Goal: Transaction & Acquisition: Subscribe to service/newsletter

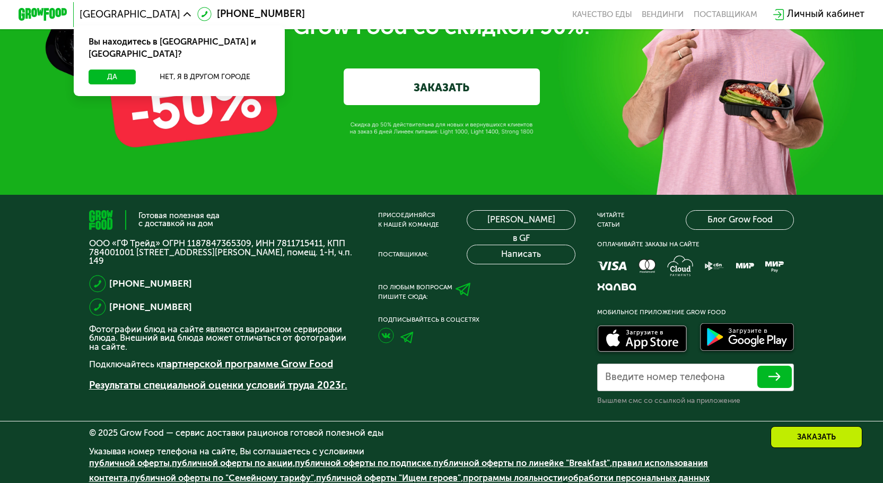
scroll to position [3896, 0]
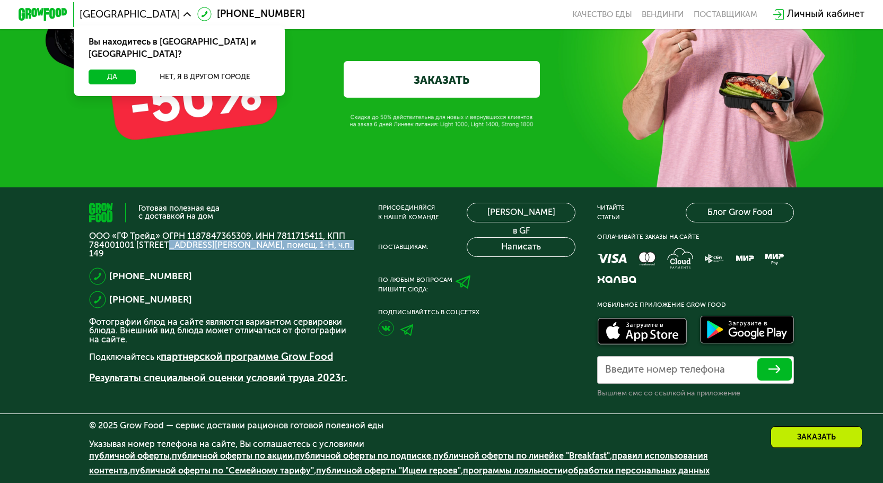
drag, startPoint x: 163, startPoint y: 241, endPoint x: 332, endPoint y: 240, distance: 168.7
click at [332, 240] on p "ООО «ГФ Трейд» ОГРН 1187847365309, ИНН 7811715411, КПП 784001001 [STREET_ADDRES…" at bounding box center [222, 245] width 267 height 26
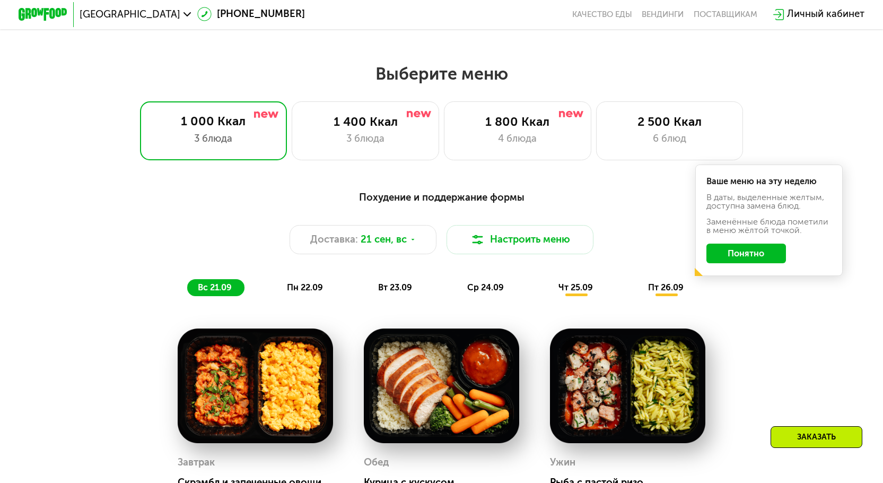
scroll to position [796, 0]
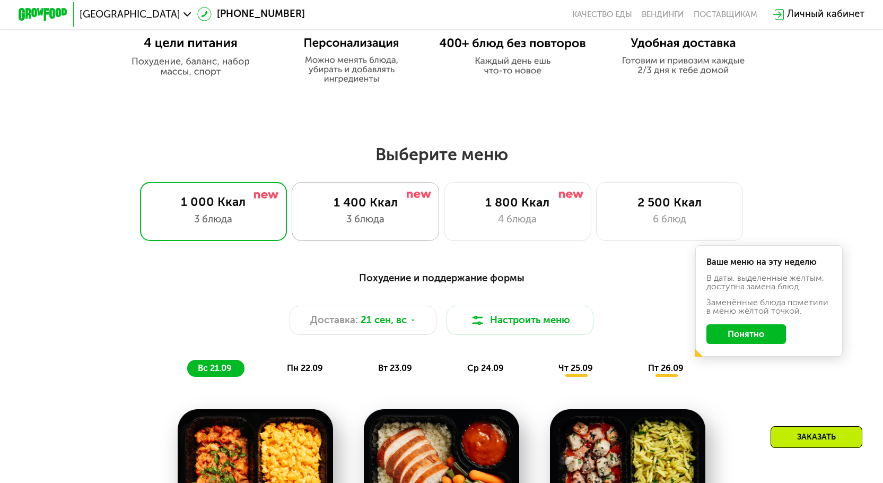
click at [387, 212] on div "3 блюда" at bounding box center [365, 219] width 121 height 15
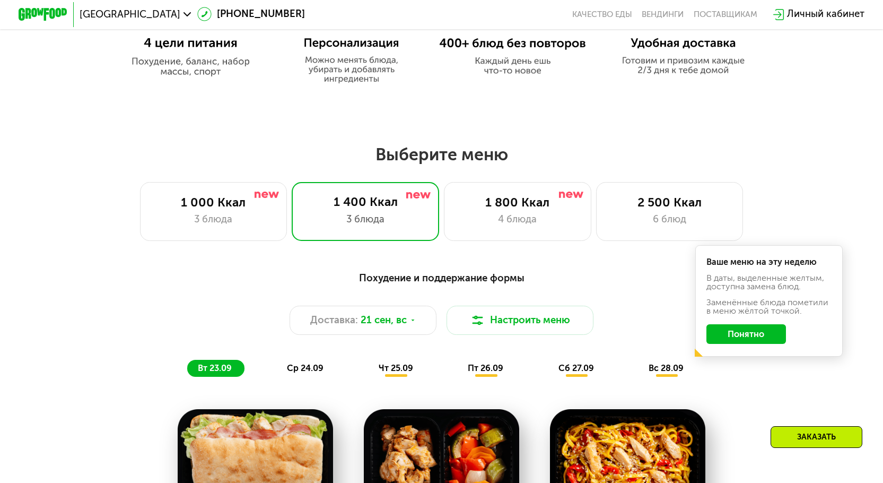
click at [314, 363] on span "ср 24.09" at bounding box center [305, 368] width 37 height 10
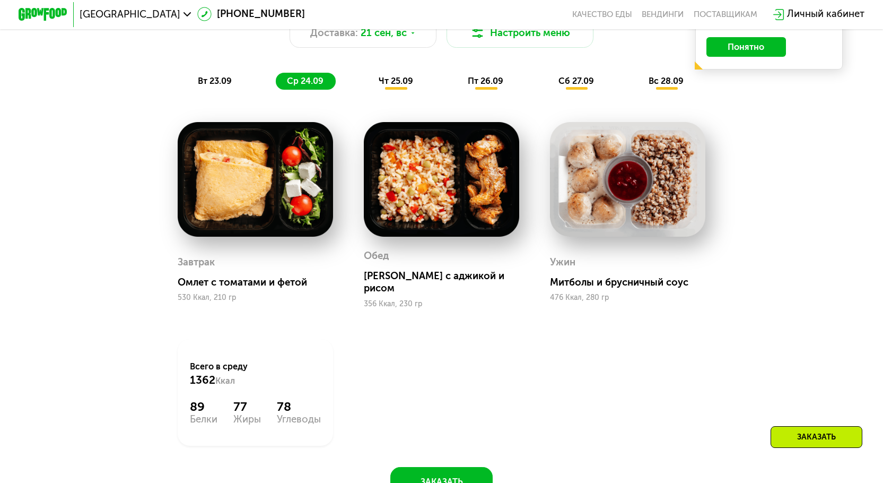
scroll to position [1167, 0]
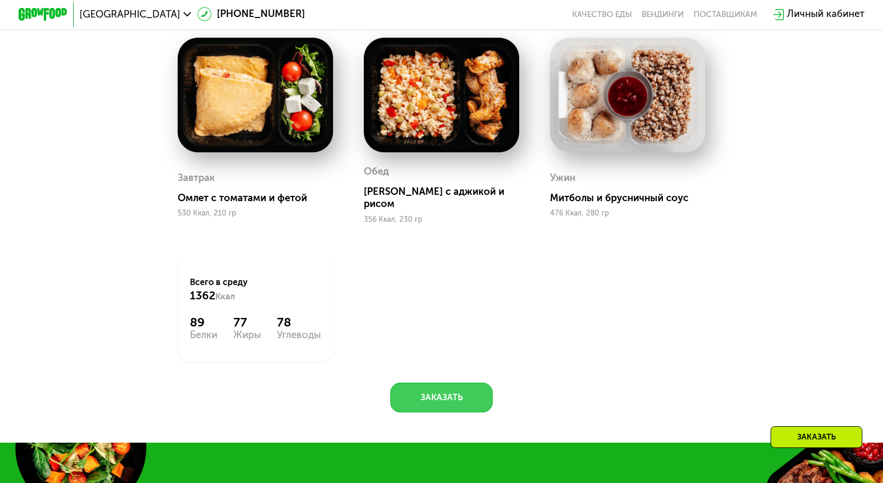
click at [416, 382] on button "Заказать" at bounding box center [441, 397] width 102 height 30
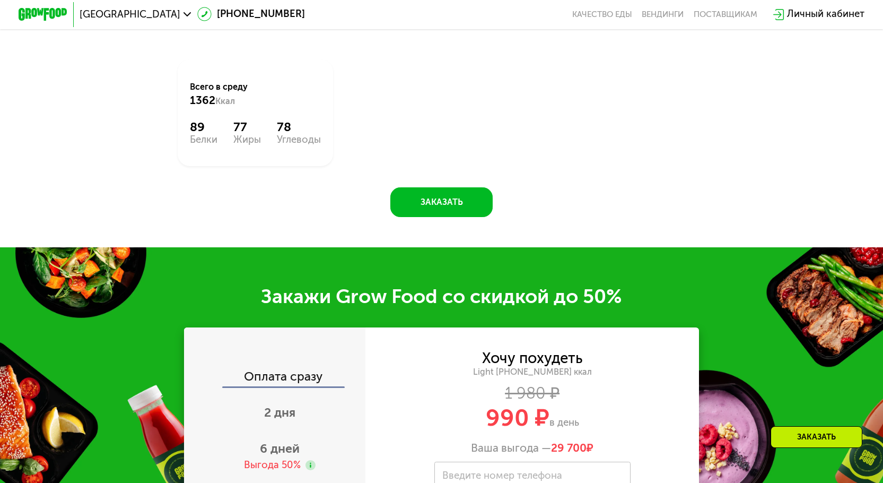
scroll to position [1469, 0]
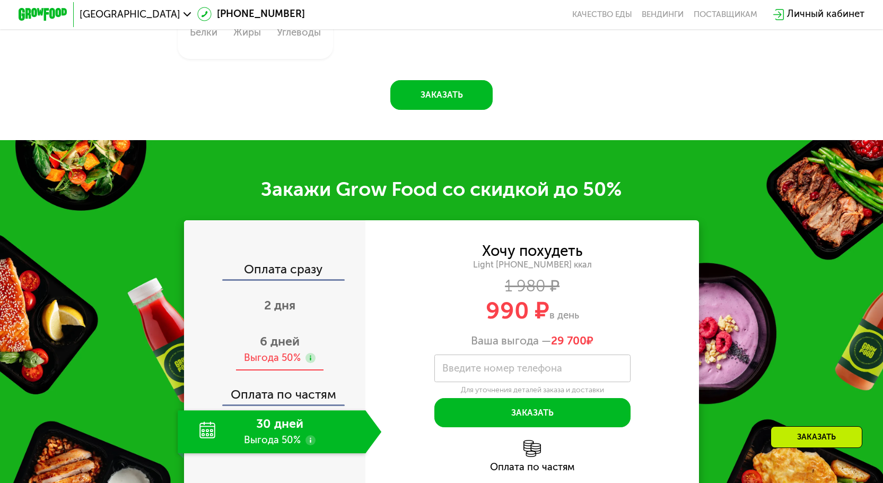
click at [284, 351] on div "Выгода 50%" at bounding box center [272, 358] width 57 height 14
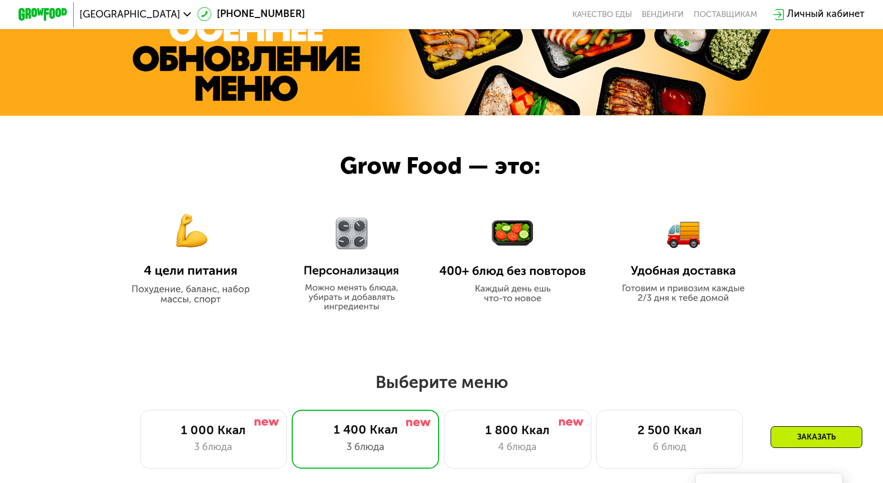
scroll to position [568, 0]
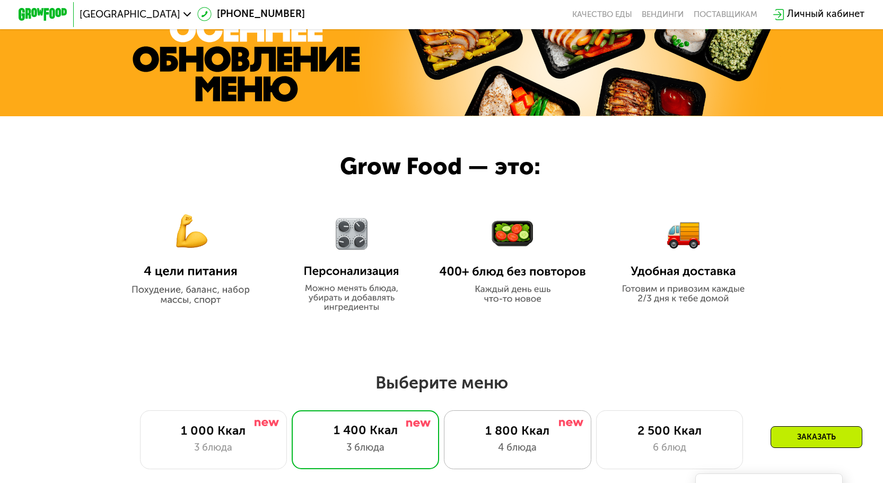
click at [528, 423] on div "1 800 Ккал" at bounding box center [517, 430] width 121 height 15
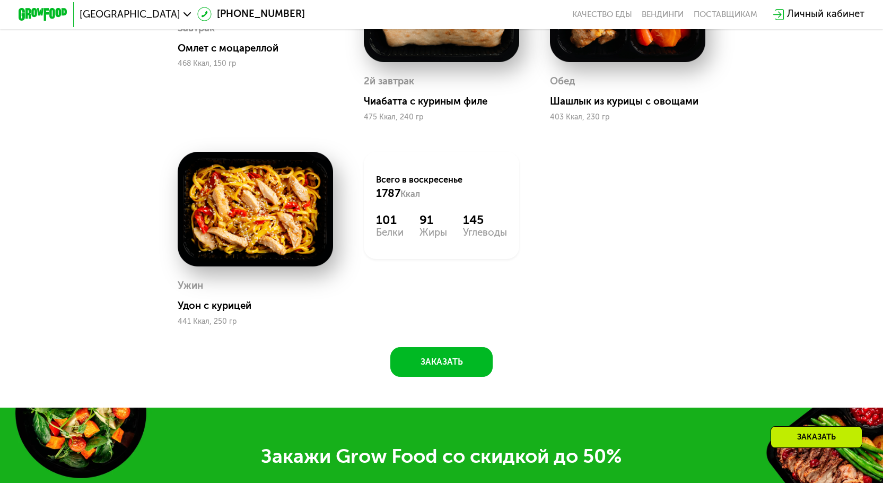
scroll to position [1522, 0]
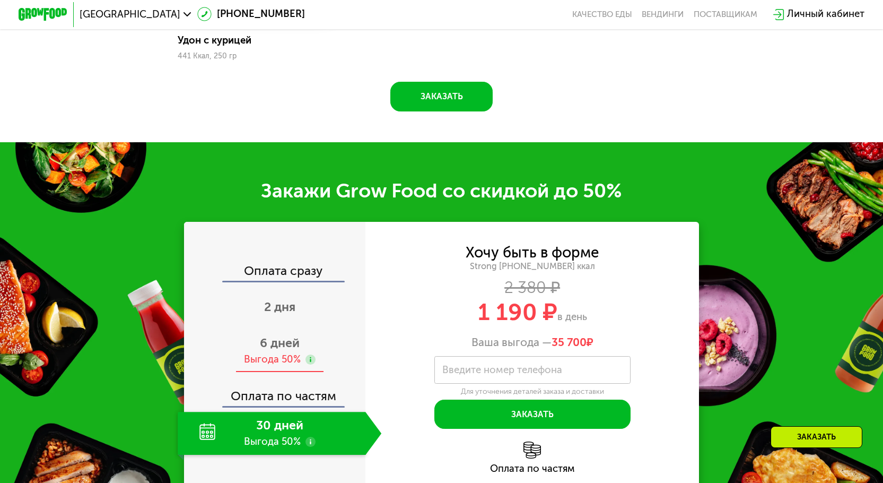
click at [275, 353] on div "Выгода 50%" at bounding box center [272, 360] width 57 height 14
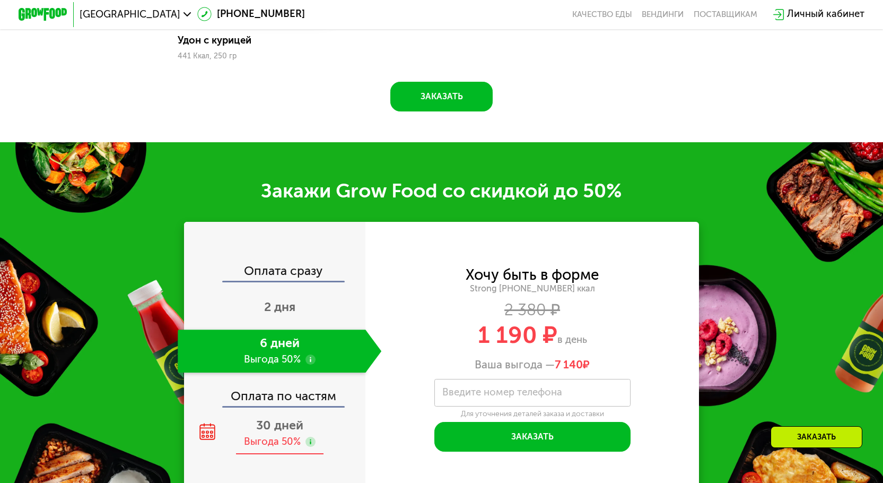
click at [291, 417] on span "30 дней" at bounding box center [279, 424] width 47 height 15
